Goal: Information Seeking & Learning: Learn about a topic

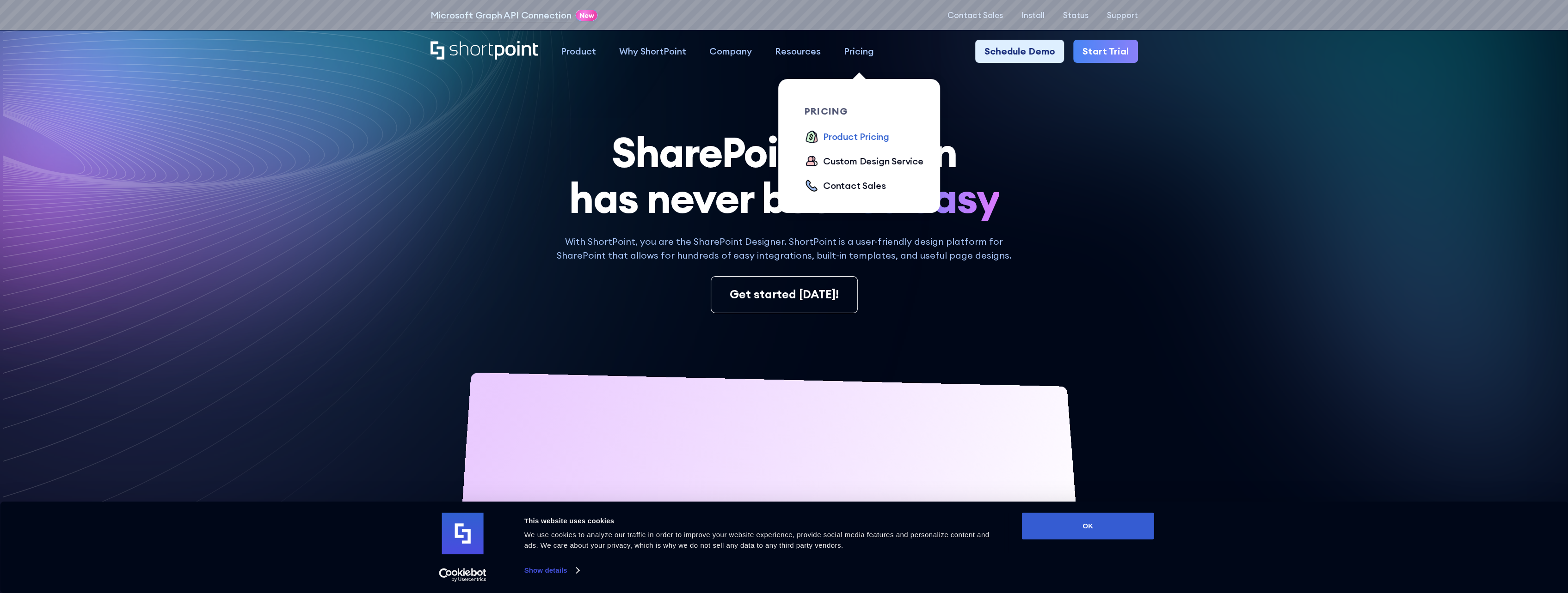
click at [863, 135] on div "Product Pricing" at bounding box center [856, 136] width 66 height 14
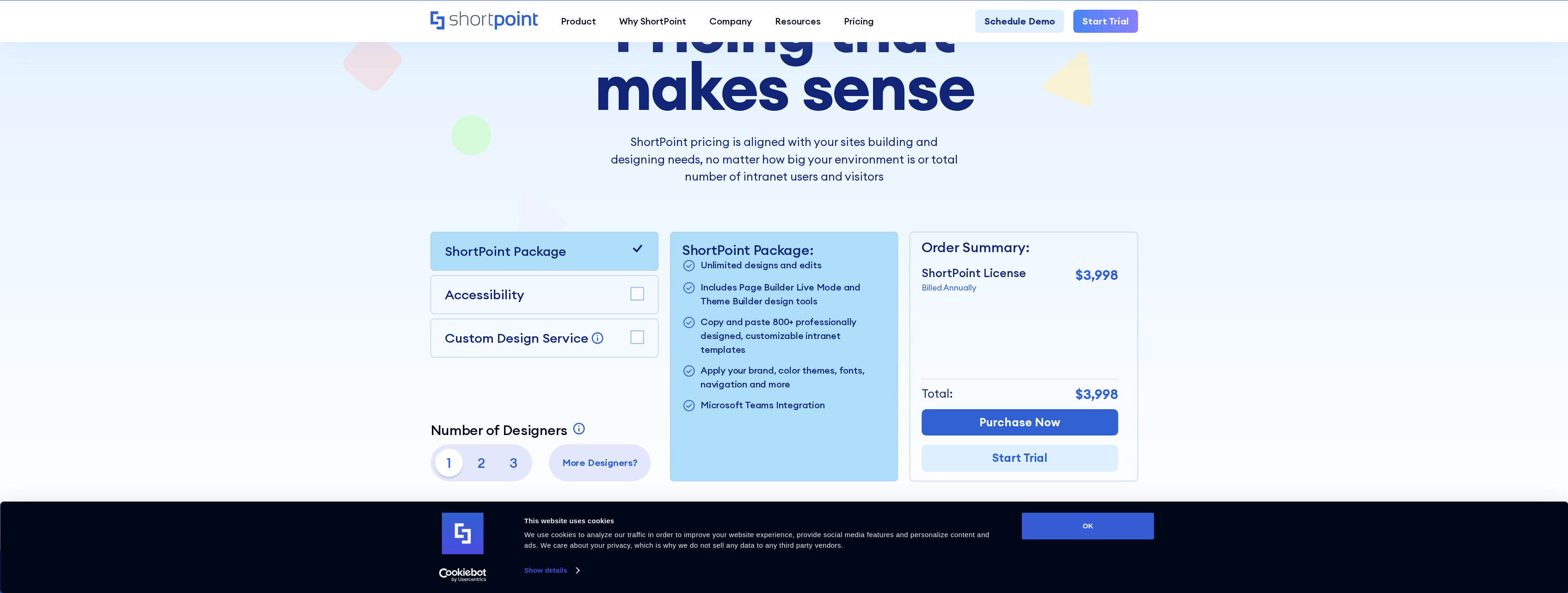
scroll to position [324, 0]
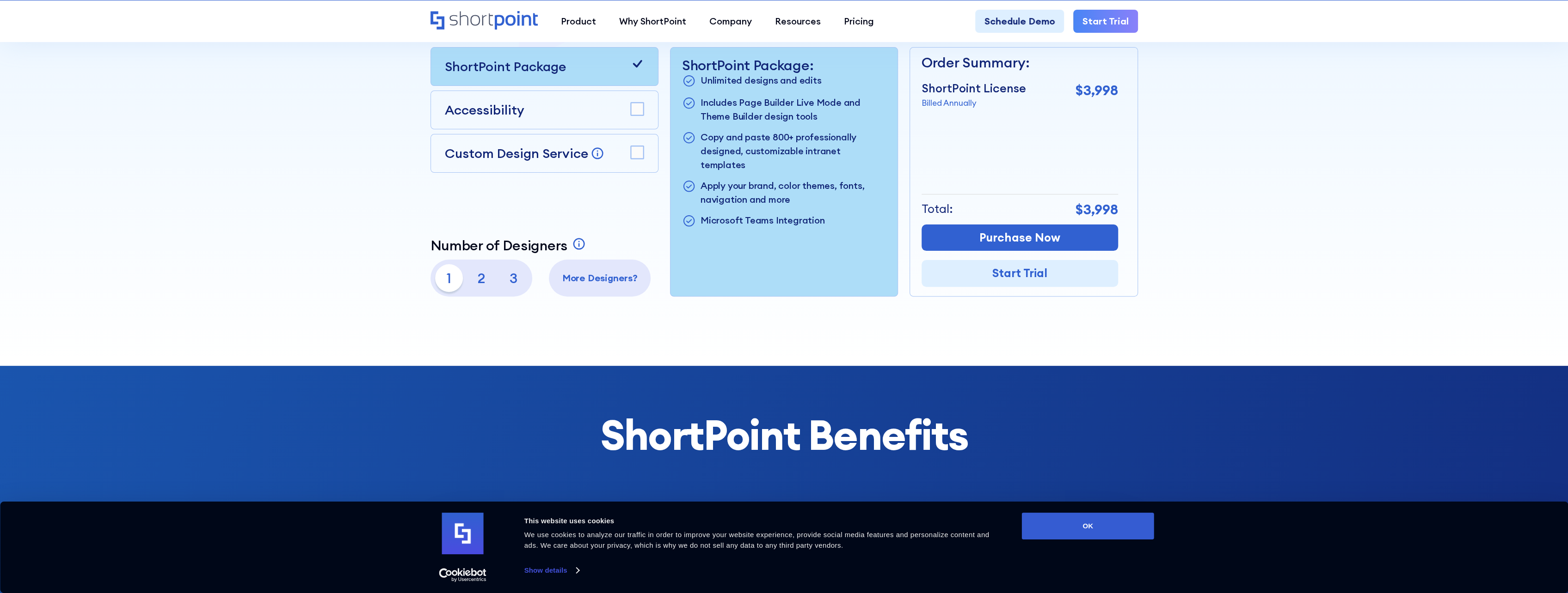
click at [482, 283] on p "2" at bounding box center [481, 279] width 28 height 28
